Goal: Find specific page/section: Find specific page/section

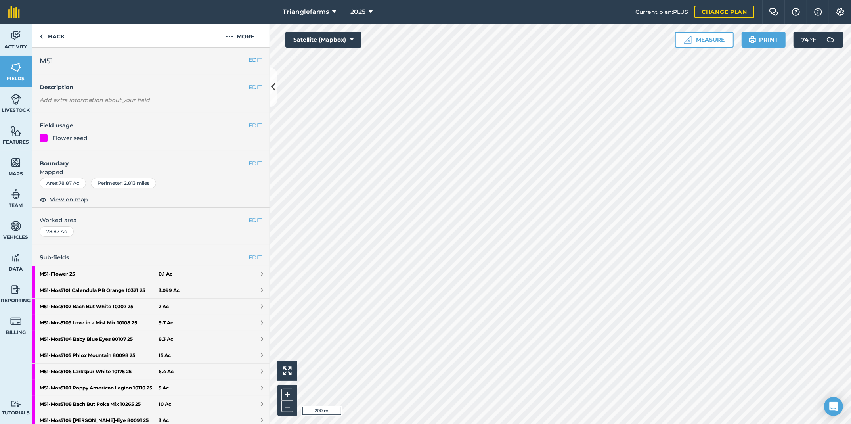
scroll to position [72, 0]
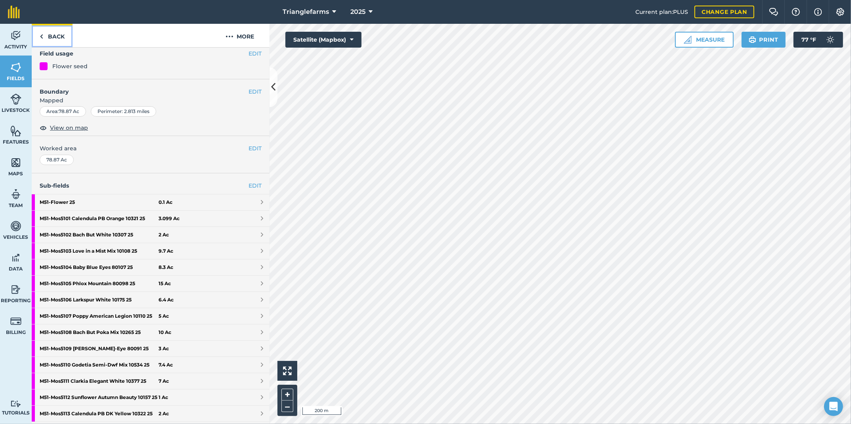
click at [52, 37] on link "Back" at bounding box center [52, 35] width 41 height 23
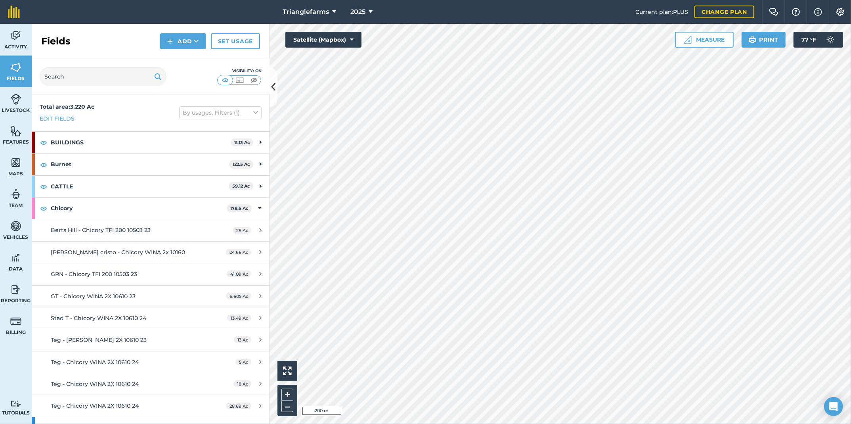
click at [49, 35] on h2 "Fields" at bounding box center [55, 41] width 29 height 13
click at [71, 81] on input "text" at bounding box center [103, 76] width 127 height 19
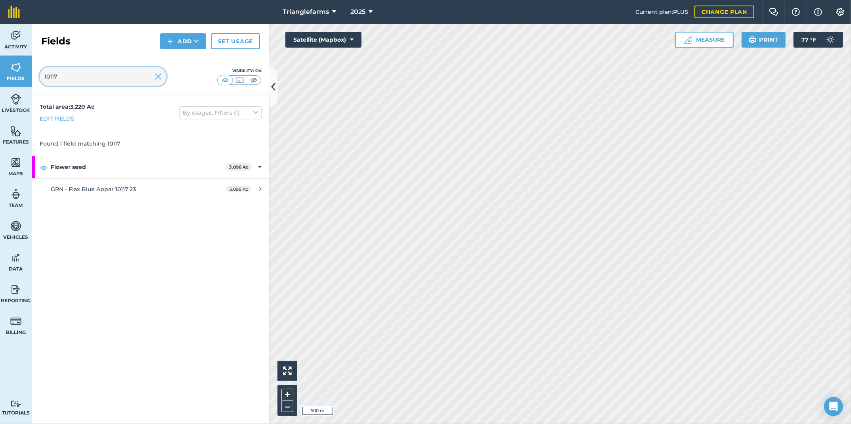
type input "10117"
click at [73, 78] on input "10117" at bounding box center [103, 76] width 127 height 19
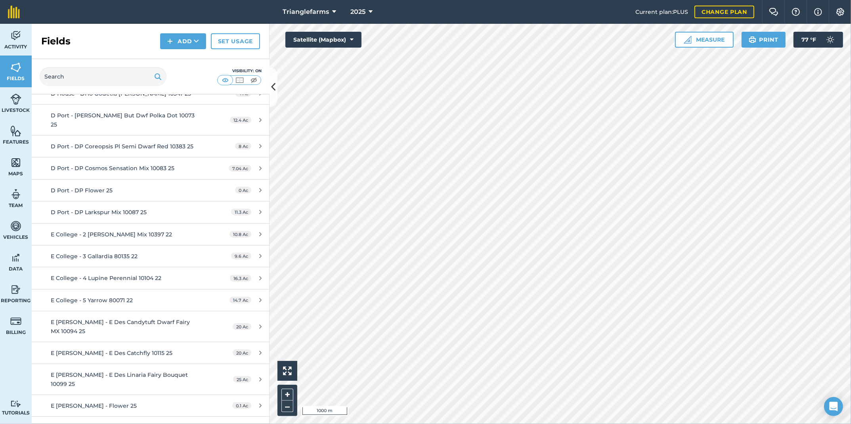
scroll to position [937, 0]
